Goal: Transaction & Acquisition: Subscribe to service/newsletter

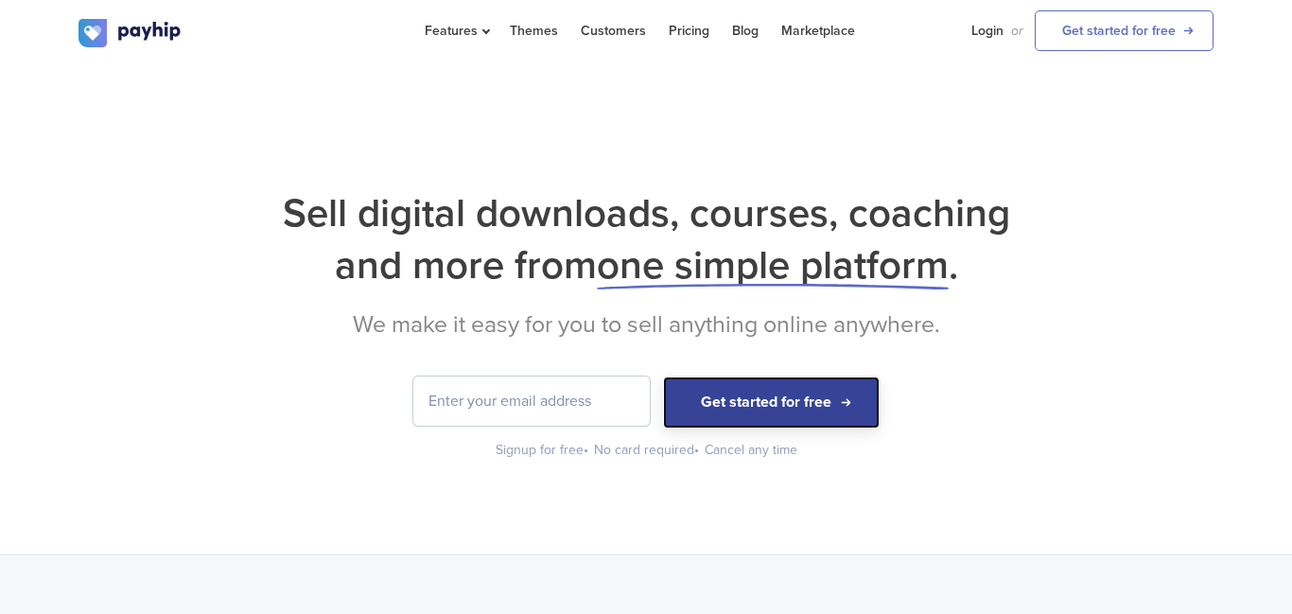
click at [766, 415] on button "Get started for free" at bounding box center [771, 402] width 217 height 52
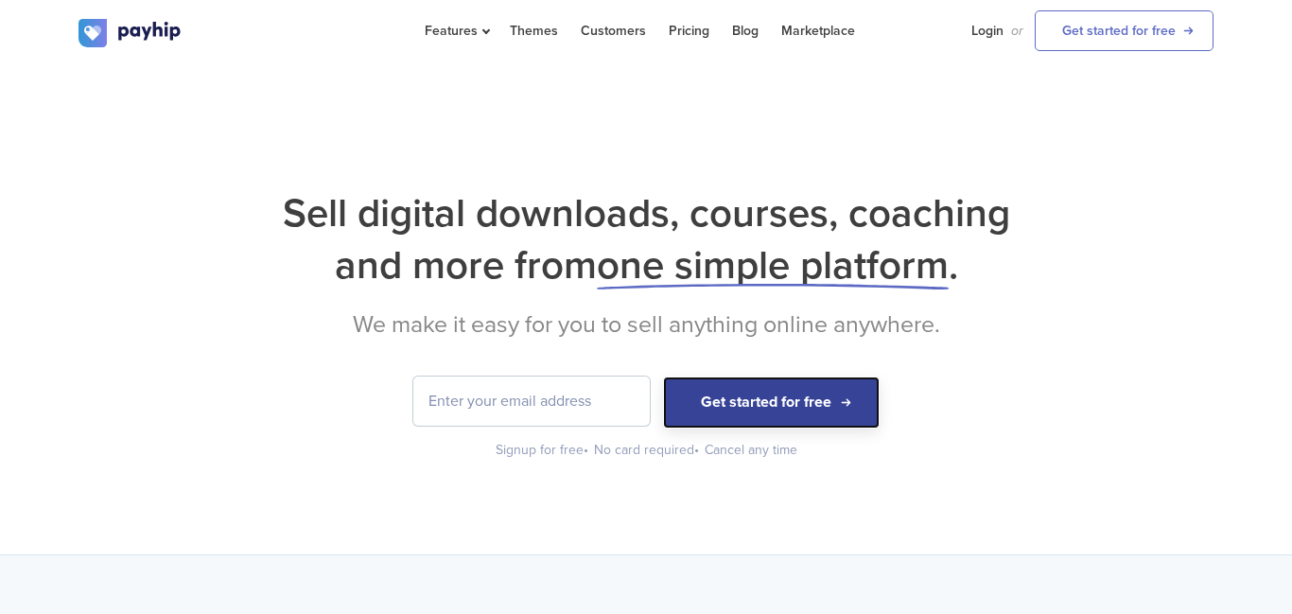
click at [766, 415] on button "Get started for free" at bounding box center [771, 402] width 217 height 52
click at [663, 376] on button "Get started for free" at bounding box center [771, 402] width 217 height 52
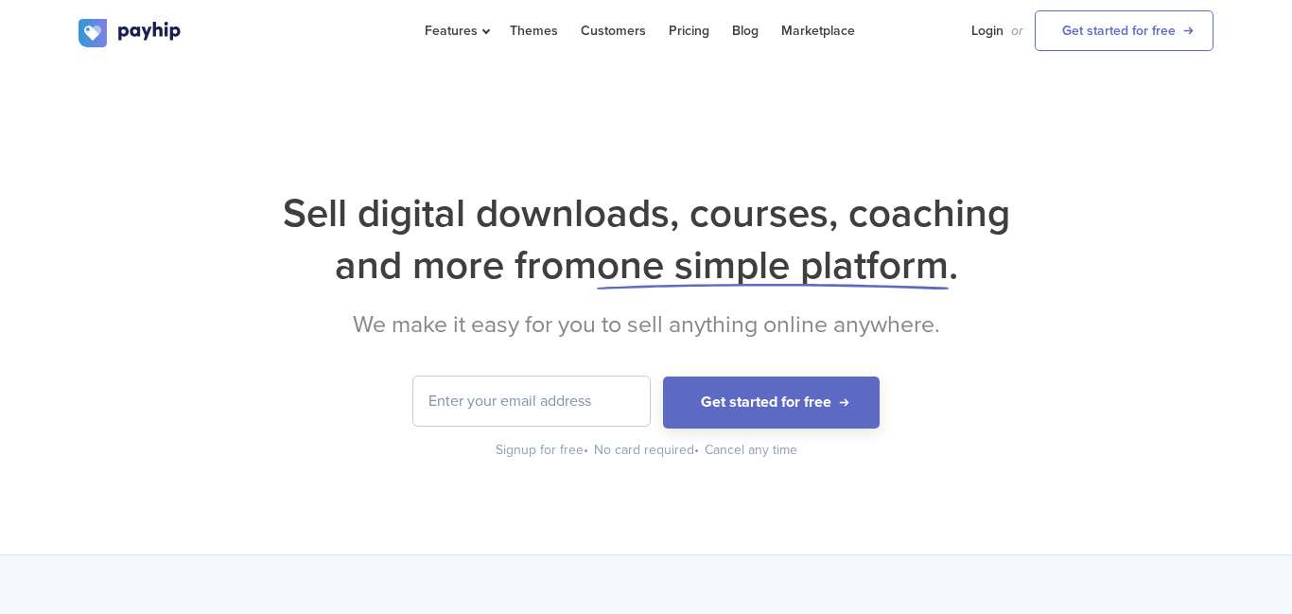
click at [552, 287] on h1 "Sell digital downloads, courses, coaching and more from one simple platform ." at bounding box center [645, 239] width 1135 height 104
click at [548, 407] on input "email" at bounding box center [531, 400] width 236 height 49
